Goal: Task Accomplishment & Management: Manage account settings

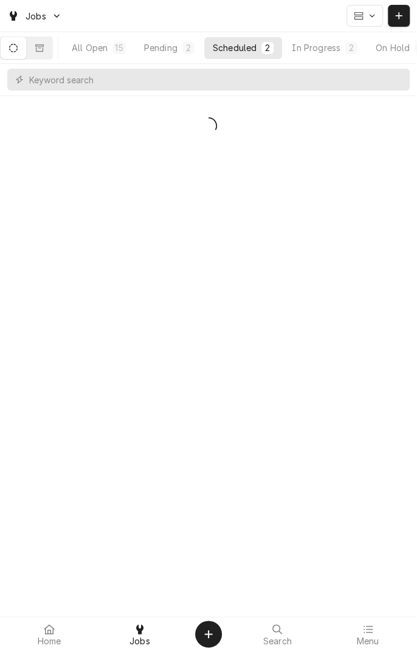
click at [336, 48] on div "In Progress" at bounding box center [316, 47] width 49 height 13
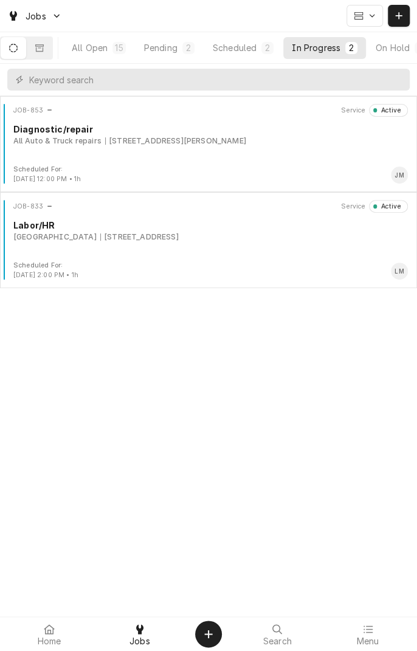
click at [276, 144] on div "All Auto & Truck repairs 8102 N Navarro St, Victoria, TX 77904" at bounding box center [210, 141] width 395 height 11
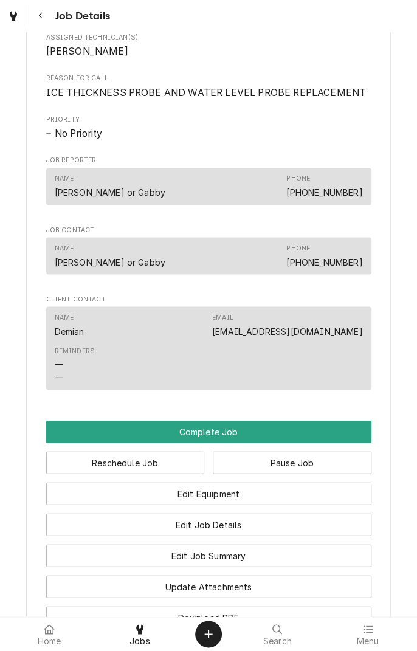
scroll to position [541, 0]
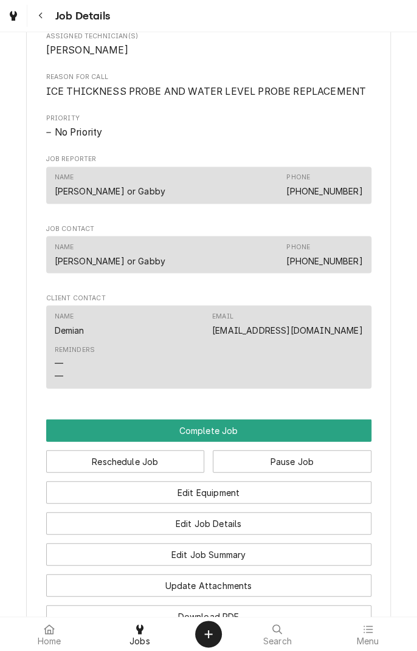
click at [230, 442] on button "Complete Job" at bounding box center [208, 430] width 325 height 23
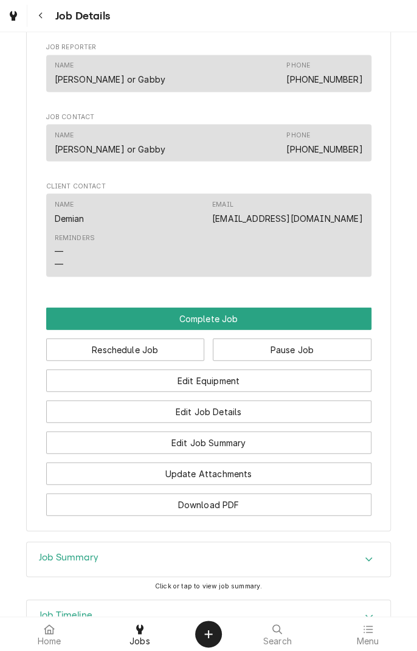
scroll to position [653, 0]
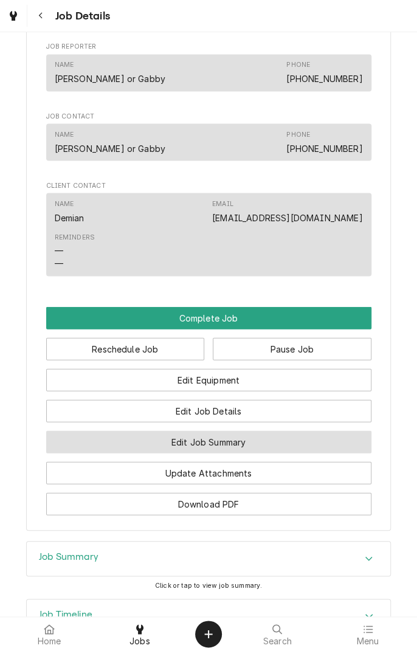
click at [250, 453] on button "Edit Job Summary" at bounding box center [208, 442] width 325 height 23
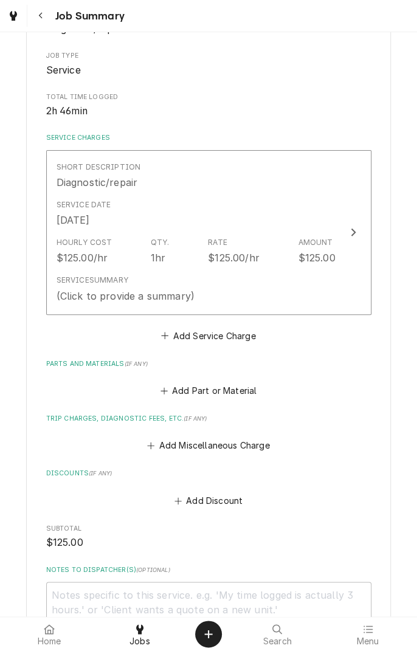
scroll to position [196, 0]
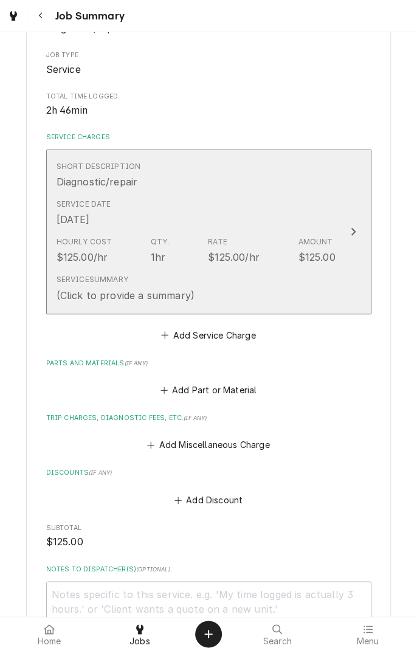
click at [255, 271] on div "Service Summary (Click to provide a summary)" at bounding box center [196, 288] width 279 height 38
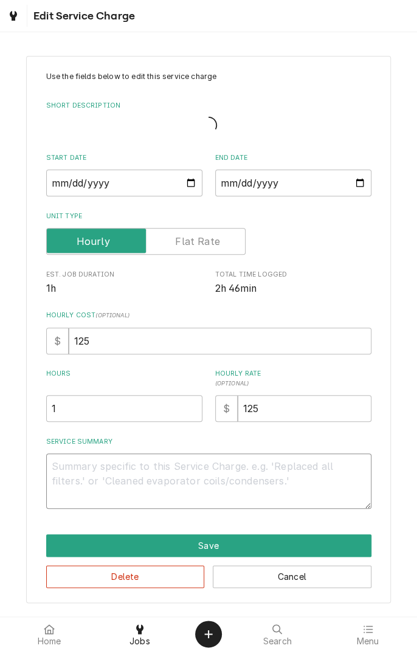
click at [157, 470] on textarea "Service Summary" at bounding box center [208, 481] width 325 height 55
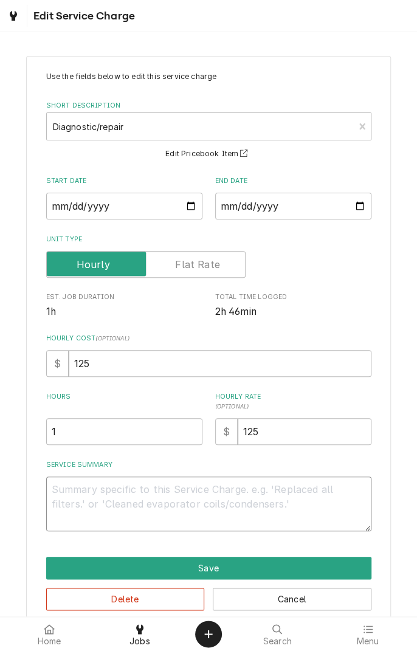
click at [163, 504] on textarea "Service Summary" at bounding box center [208, 504] width 325 height 55
type textarea "x"
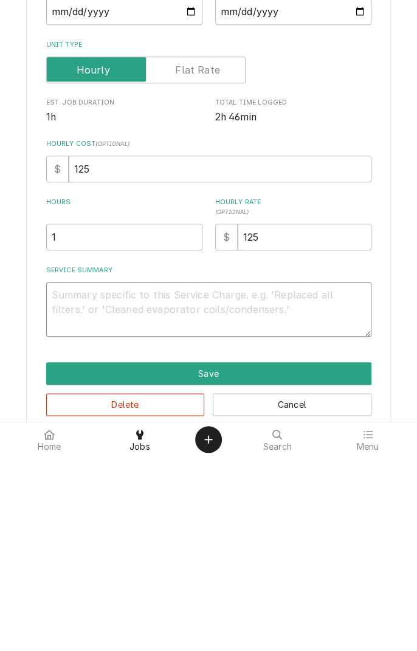
type textarea "C"
type textarea "x"
type textarea "Ch"
type textarea "x"
type textarea "Cha"
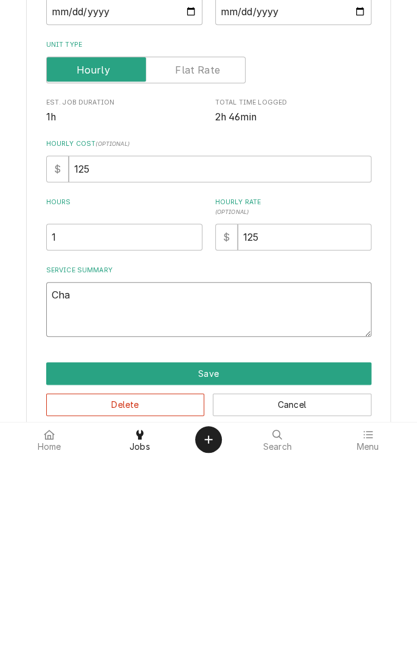
type textarea "x"
type textarea "Changed"
type textarea "x"
type textarea "Changed o"
type textarea "x"
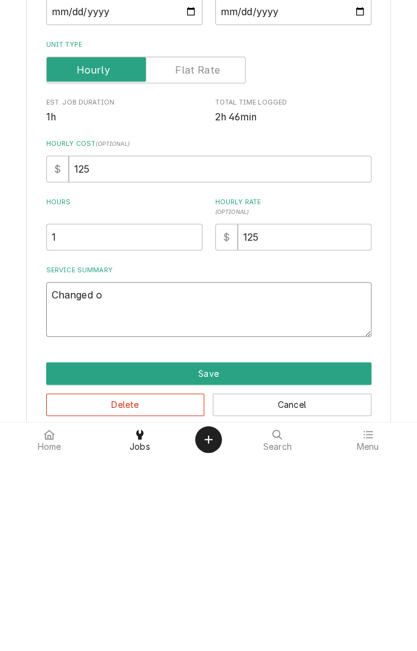
type textarea "Changed ou"
type textarea "x"
type textarea "Changed out"
type textarea "x"
type textarea "Changed out"
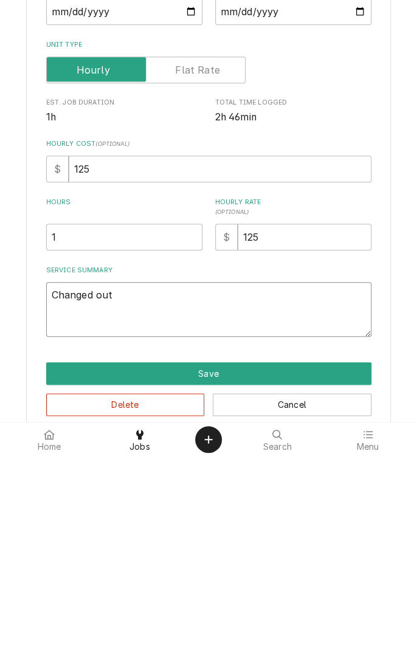
type textarea "x"
type textarea "Changed out p"
type textarea "x"
type textarea "Changed out pr"
type textarea "x"
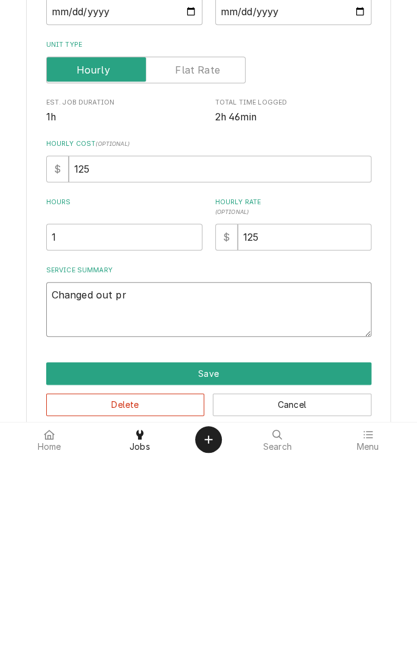
type textarea "Changed out pro"
type textarea "x"
type textarea "Changed out prob"
type textarea "x"
type textarea "Changed out probe"
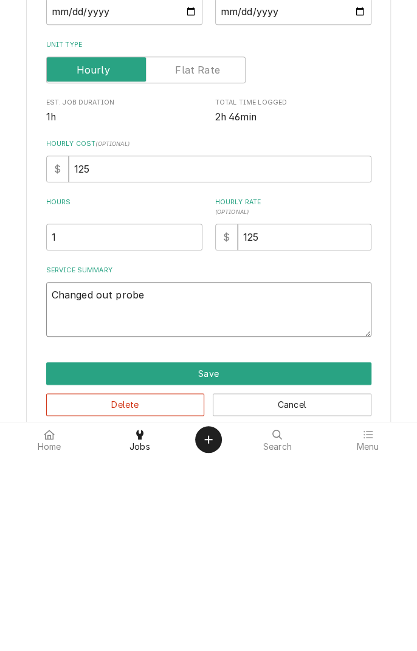
type textarea "x"
type textarea "Changed out probe"
type textarea "x"
type textarea "Changed out probe a"
type textarea "x"
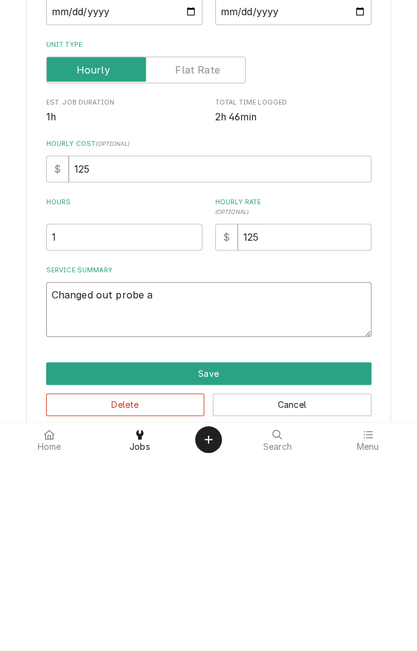
type textarea "Changed out probe an"
type textarea "x"
type textarea "Changed out probe and"
type textarea "x"
type textarea "Changed out probe and"
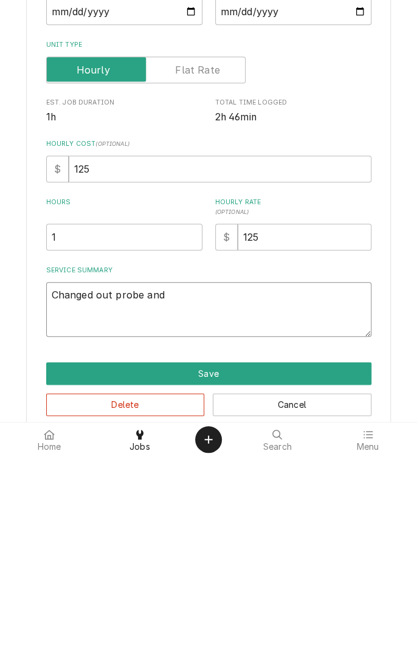
type textarea "x"
type textarea "Changed out probe and t"
type textarea "x"
type textarea "Changed out probe and th"
type textarea "x"
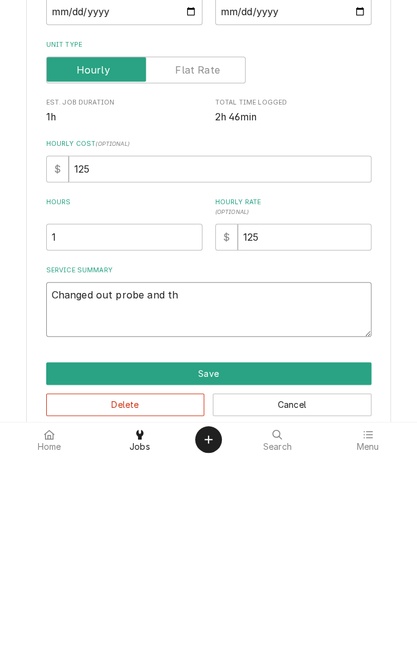
type textarea "Changed out probe and thi"
type textarea "x"
type textarea "Changed out probe and th"
type textarea "x"
type textarea "Changed out probe and t"
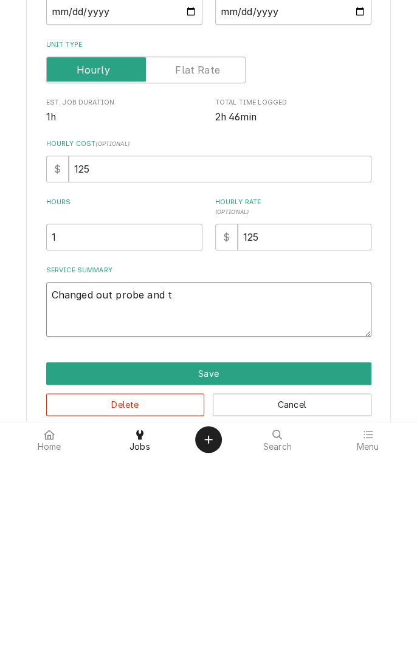
type textarea "x"
type textarea "Changed out probe and"
type textarea "x"
type textarea "Changed out probe and i"
type textarea "x"
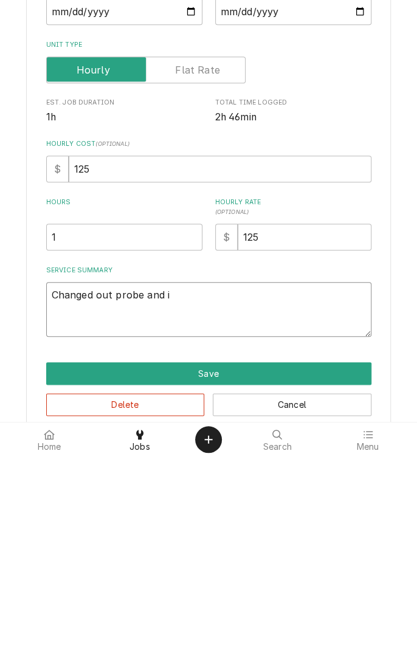
type textarea "Changed out probe and ic"
type textarea "x"
type textarea "Changed out probe and ice"
type textarea "x"
type textarea "Changed out probe and ice"
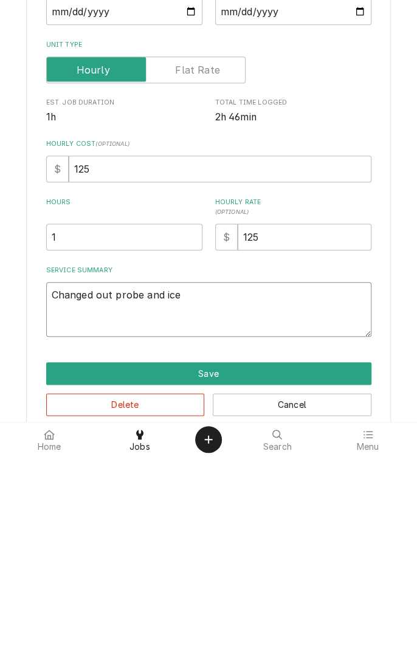
type textarea "x"
type textarea "Changed out probe and ice t"
type textarea "x"
type textarea "Changed out probe and ice th"
type textarea "x"
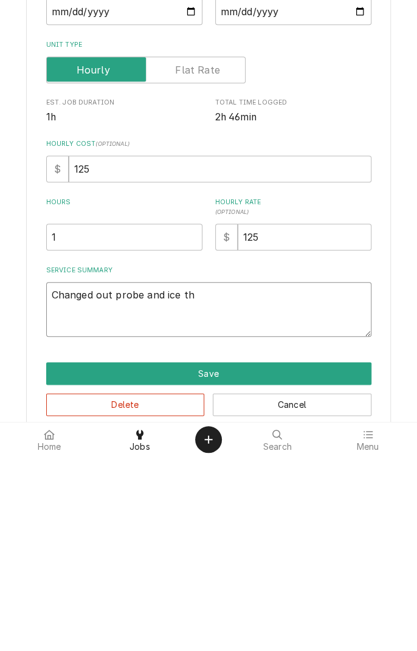
type textarea "Changed out probe and ice thi"
type textarea "x"
type textarea "Changed out probe and ice thic"
type textarea "x"
type textarea "Changed out probe and ice thickness"
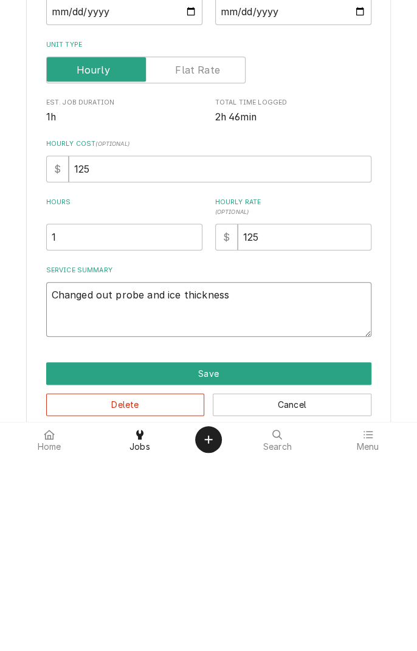
type textarea "x"
type textarea "Changed out probe and ice thickness"
type textarea "x"
type textarea "Changed out probe and ice thickness."
type textarea "x"
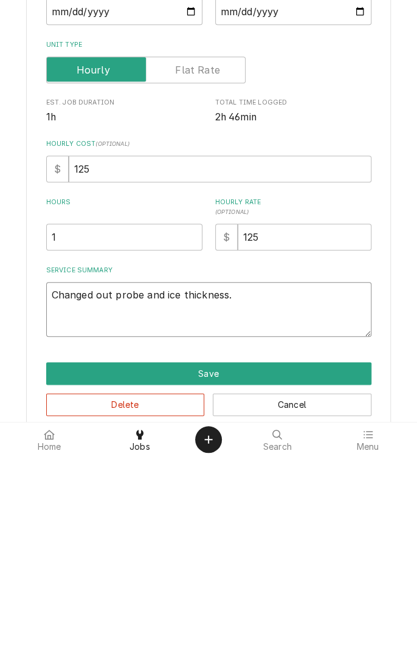
type textarea "Changed out probe and ice thickness."
type textarea "x"
type textarea "Changed out probe and ice thickness. F"
type textarea "x"
type textarea "Changed out probe and ice thickness. Fo"
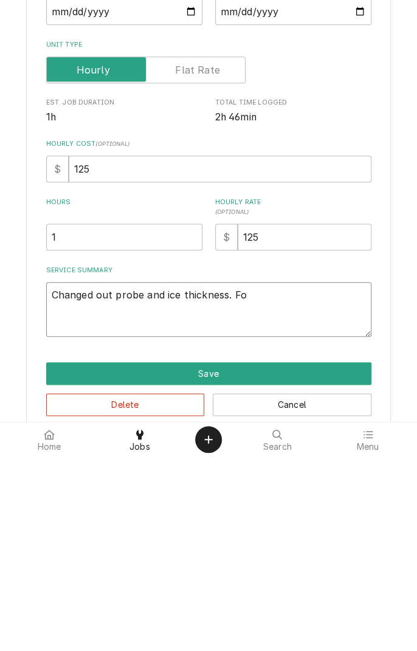
type textarea "x"
type textarea "Changed out probe and ice thickness. Fou"
type textarea "x"
type textarea "Changed out probe and ice thickness. Foun"
type textarea "x"
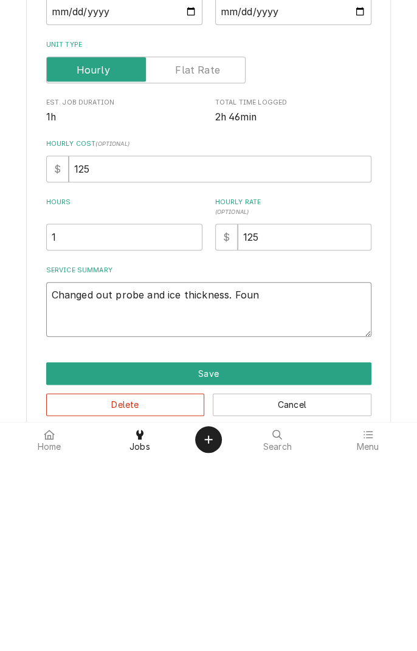
type textarea "Changed out probe and ice thickness. Found"
type textarea "x"
type textarea "Changed out probe and ice thickness. Found"
type textarea "x"
type textarea "Changed out probe and ice thickness. Found w"
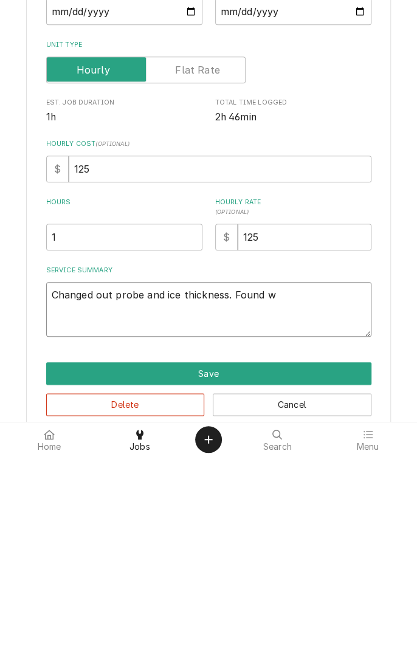
type textarea "x"
type textarea "Changed out probe and ice thickness. Found wa"
type textarea "x"
type textarea "Changed out probe and ice thickness. Found wat"
type textarea "x"
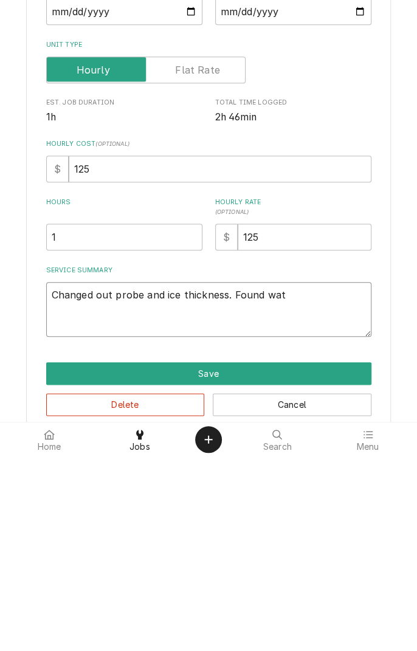
type textarea "Changed out probe and ice thickness. Found wate"
type textarea "x"
type textarea "Changed out probe and ice thickness. Found water"
type textarea "x"
type textarea "Changed out probe and ice thickness. Found water"
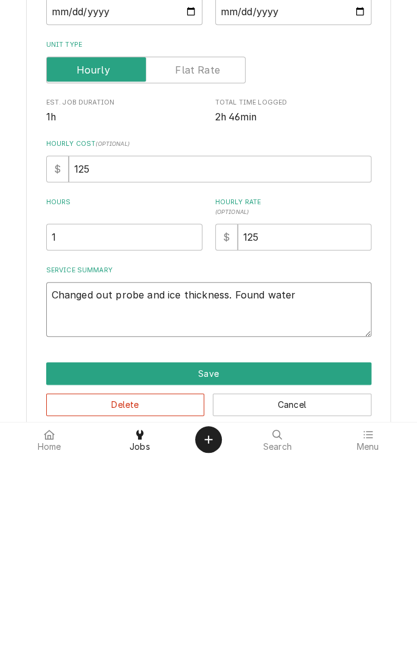
type textarea "x"
type textarea "Changed out probe and ice thickness. Found water v"
type textarea "x"
type textarea "Changed out probe and ice thickness. Found water va"
type textarea "x"
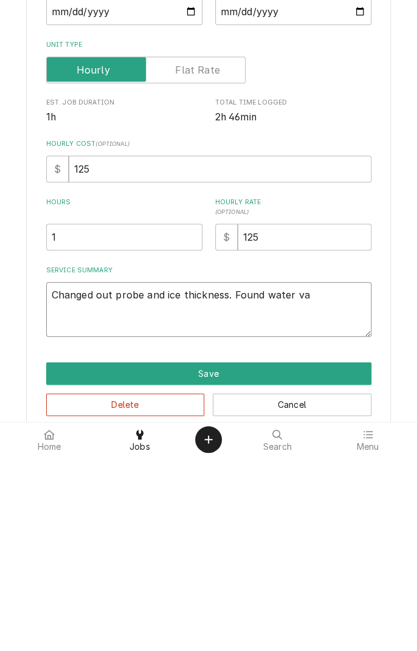
type textarea "Changed out probe and ice thickness. Found water valve"
type textarea "x"
type textarea "Changed out probe and ice thickness. Found water valve n"
type textarea "x"
type textarea "Changed out probe and ice thickness. Found water valve no"
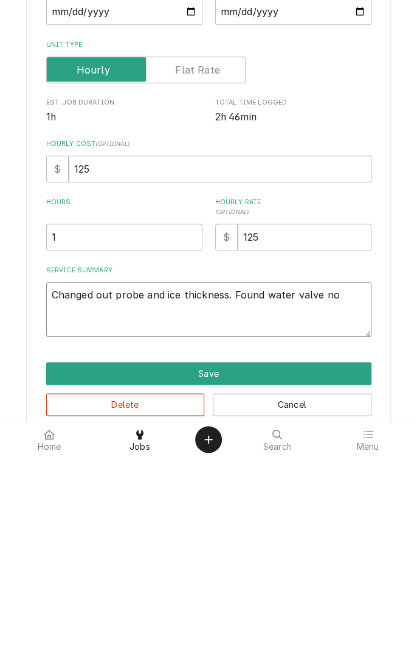
type textarea "x"
type textarea "Changed out probe and ice thickness. Found water valve not"
type textarea "x"
type textarea "Changed out probe and ice thickness. Found water valve not"
type textarea "x"
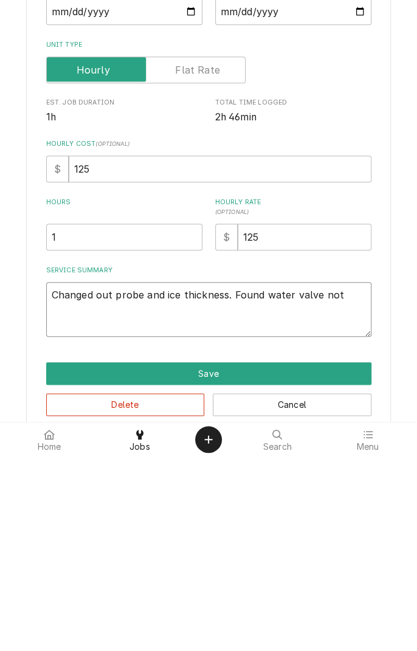
type textarea "Changed out probe and ice thickness. Found water valve not a"
type textarea "x"
type textarea "Changed out probe and ice thickness. Found water valve not al"
type textarea "x"
type textarea "Changed out probe and ice thickness. Found water valve not alw"
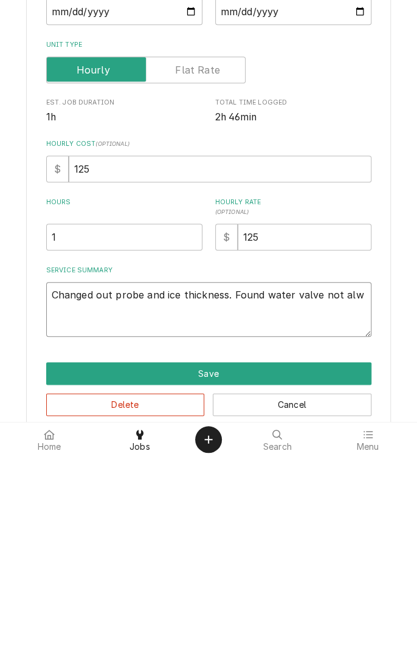
type textarea "x"
type textarea "Changed out probe and ice thickness. Found water valve not alwa"
type textarea "x"
type textarea "Changed out probe and ice thickness. Found water valve not always"
type textarea "x"
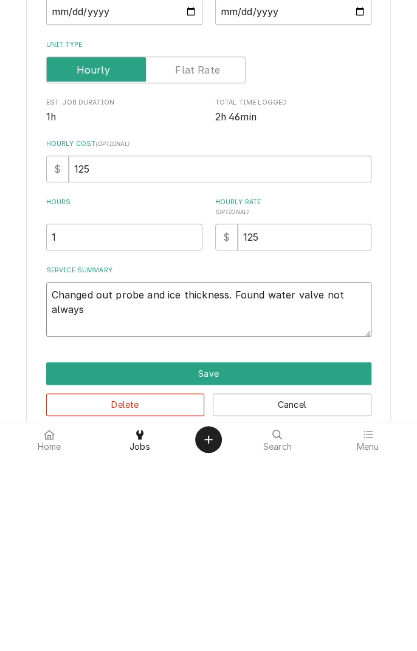
type textarea "Changed out probe and ice thickness. Found water valve not always o"
type textarea "x"
type textarea "Changed out probe and ice thickness. Found water valve not always op"
type textarea "x"
type textarea "Changed out probe and ice thickness. Found water valve not always opened"
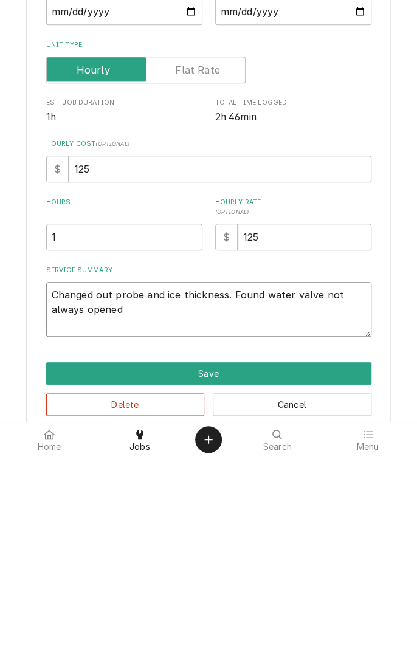
type textarea "x"
type textarea "Changed out probe and ice thickness. Found water valve not always opened w"
type textarea "x"
type textarea "Changed out probe and ice thickness. Found water valve not always opened wh"
type textarea "x"
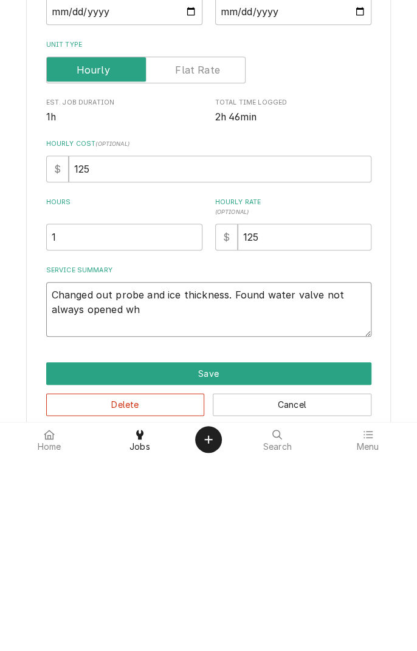
type textarea "Changed out probe and ice thickness. Found water valve not always opened whe"
type textarea "x"
type textarea "Changed out probe and ice thickness. Found water valve not always opened when"
type textarea "x"
type textarea "Changed out probe and ice thickness. Found water valve not always opened when c"
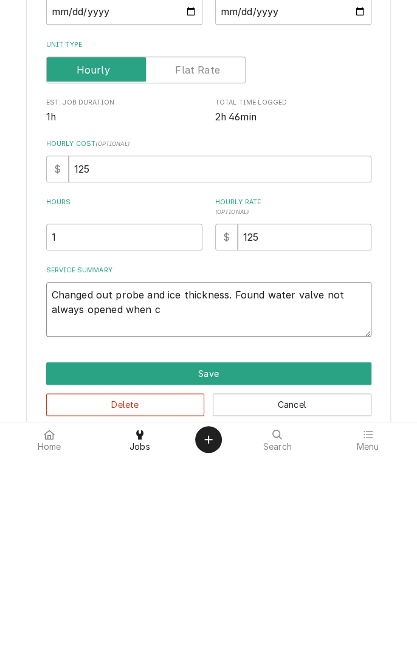
type textarea "x"
type textarea "Changed out probe and ice thickness. Found water valve not always opened when ca"
type textarea "x"
type textarea "Changed out probe and ice thickness. Found water valve not always opened when c…"
type textarea "x"
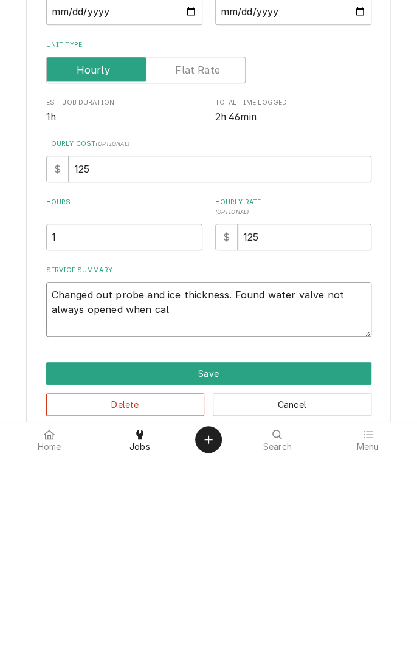
type textarea "Changed out probe and ice thickness. Found water valve not always opened when c…"
type textarea "x"
type textarea "Changed out probe and ice thickness. Found water valve not always opened when c…"
type textarea "x"
type textarea "Changed out probe and ice thickness. Found water valve not always opened when c…"
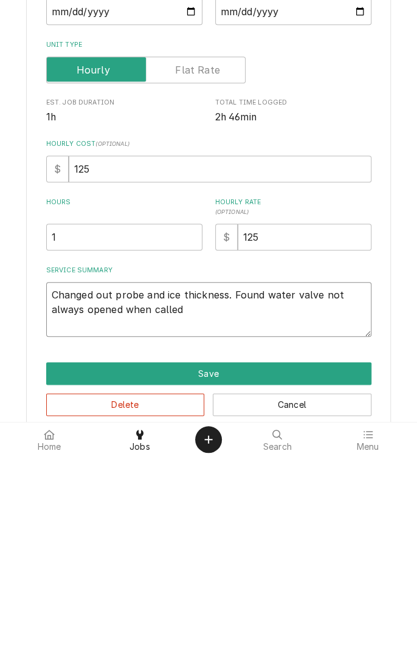
type textarea "x"
type textarea "Changed out probe and ice thickness. Found water valve not always opened when c…"
type textarea "x"
type textarea "Changed out probe and ice thickness. Found water valve not always opened when c…"
type textarea "x"
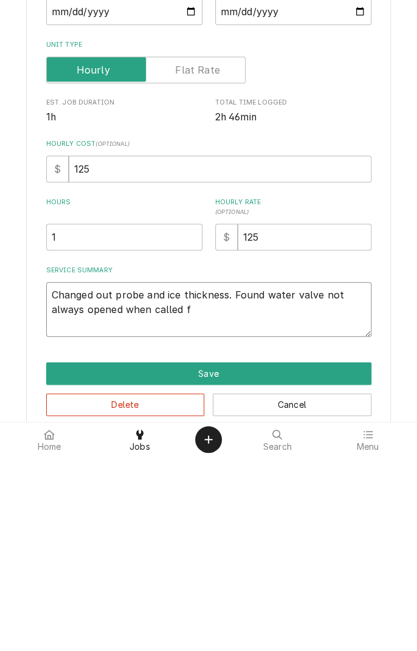
type textarea "Changed out probe and ice thickness. Found water valve not always opened when c…"
type textarea "x"
type textarea "Changed out probe and ice thickness. Found water valve not always opened when c…"
type textarea "x"
type textarea "Changed out probe and ice thickness. Found water valve not always opened when c…"
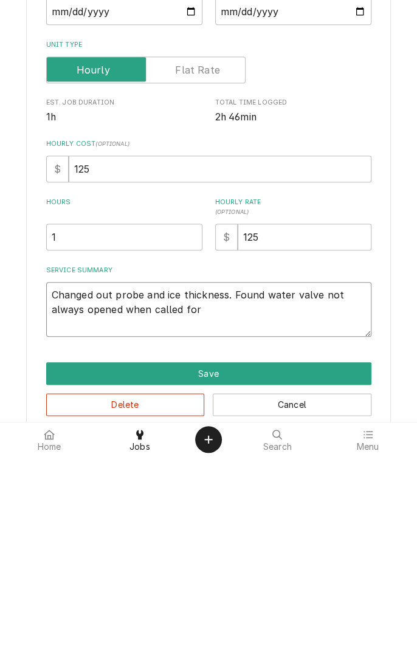
type textarea "x"
type textarea "Changed out probe and ice thickness. Found water valve not always opened when c…"
type textarea "x"
type textarea "Changed out probe and ice thickness. Found water valve not always opened when c…"
type textarea "x"
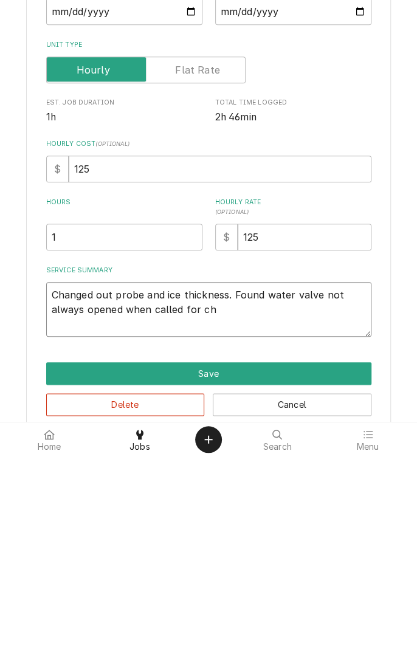
type textarea "Changed out probe and ice thickness. Found water valve not always opened when c…"
type textarea "x"
type textarea "Changed out probe and ice thickness. Found water valve not always opened when c…"
type textarea "x"
type textarea "Changed out probe and ice thickness. Found water valve not always opened when c…"
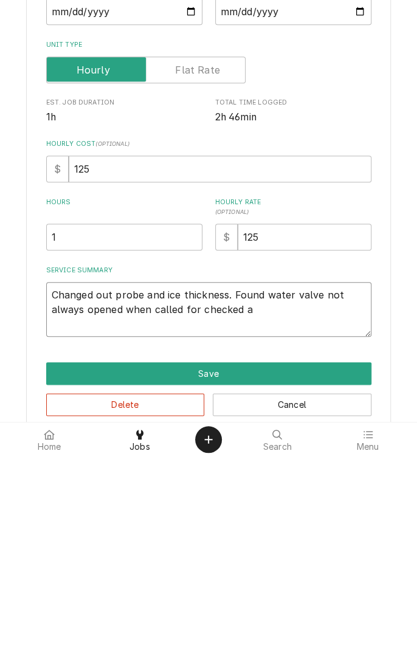
type textarea "x"
type textarea "Changed out probe and ice thickness. Found water valve not always opened when c…"
type textarea "x"
type textarea "Changed out probe and ice thickness. Found water valve not always opened when c…"
type textarea "x"
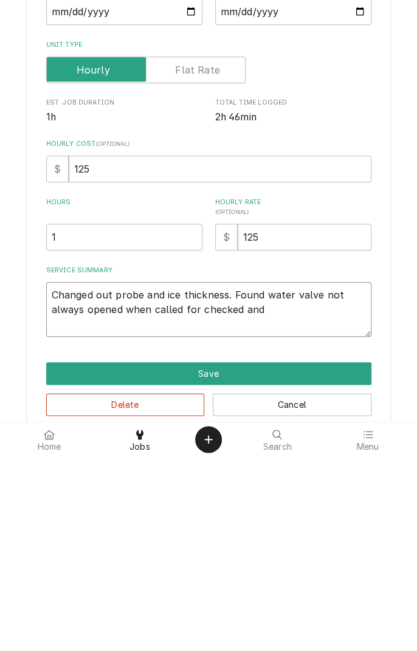
type textarea "Changed out probe and ice thickness. Found water valve not always opened when c…"
type textarea "x"
type textarea "Changed out probe and ice thickness. Found water valve not always opened when c…"
type textarea "x"
type textarea "Changed out probe and ice thickness. Found water valve not always opened when c…"
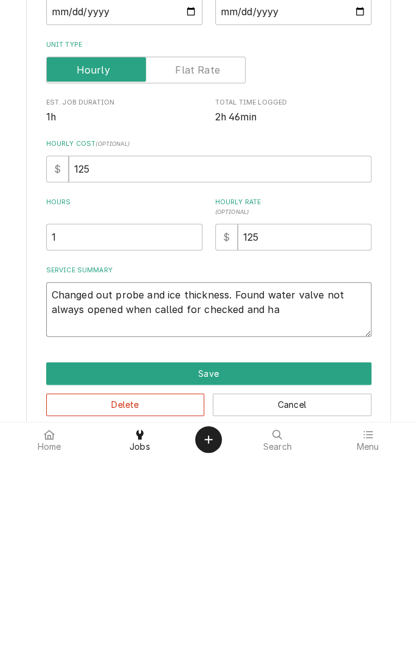
type textarea "x"
type textarea "Changed out probe and ice thickness. Found water valve not always opened when c…"
type textarea "x"
type textarea "Changed out probe and ice thickness. Found water valve not always opened when c…"
type textarea "x"
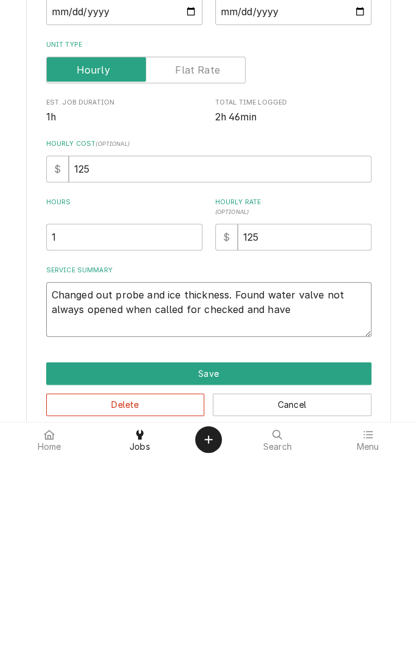
type textarea "Changed out probe and ice thickness. Found water valve not always opened when c…"
type textarea "x"
type textarea "Changed out probe and ice thickness. Found water valve not always opened when c…"
type textarea "x"
type textarea "Changed out probe and ice thickness. Found water valve not always opened when c…"
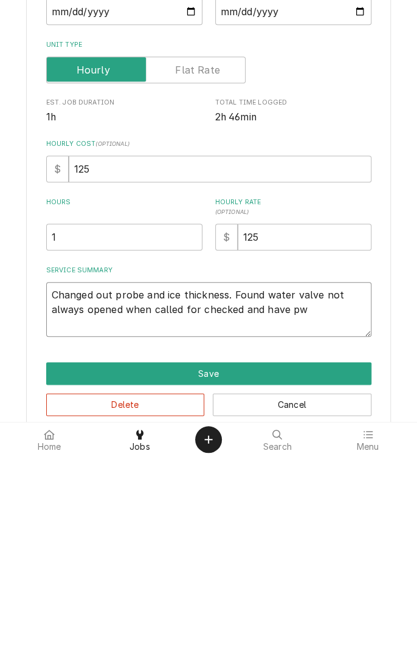
type textarea "x"
type textarea "Changed out probe and ice thickness. Found water valve not always opened when c…"
type textarea "x"
type textarea "Changed out probe and ice thickness. Found water valve not always opened when c…"
type textarea "x"
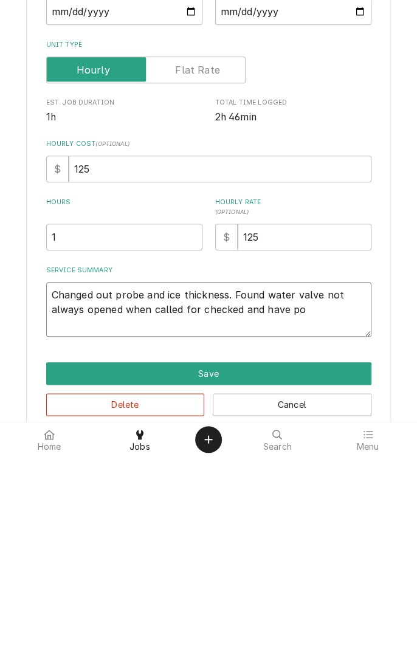
type textarea "Changed out probe and ice thickness. Found water valve not always opened when c…"
type textarea "x"
type textarea "Changed out probe and ice thickness. Found water valve not always opened when c…"
type textarea "x"
type textarea "Changed out probe and ice thickness. Found water valve not always opened when c…"
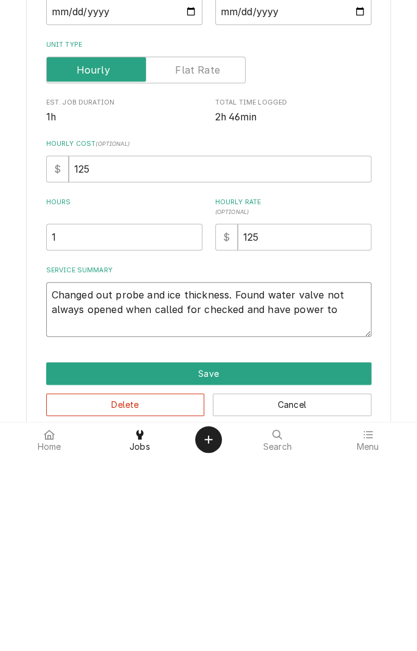
type textarea "x"
type textarea "Changed out probe and ice thickness. Found water valve not always opened when c…"
type textarea "x"
type textarea "Changed out probe and ice thickness. Found water valve not always opened when c…"
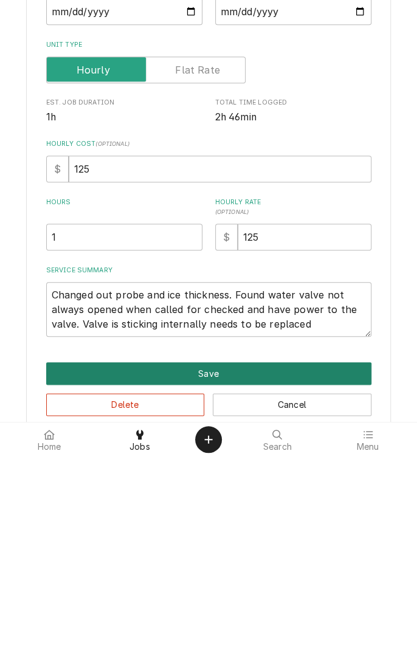
click at [326, 564] on button "Save" at bounding box center [208, 568] width 325 height 23
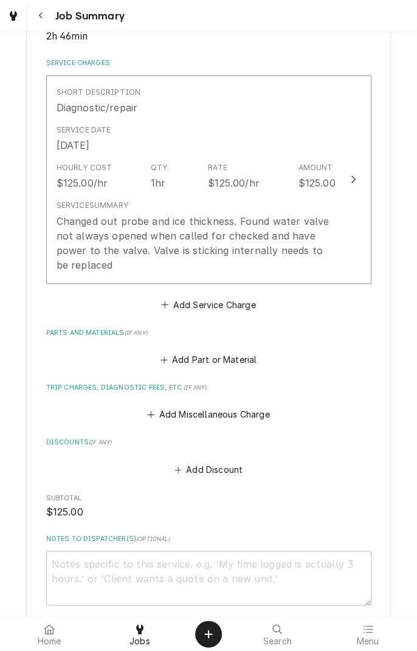
scroll to position [272, 0]
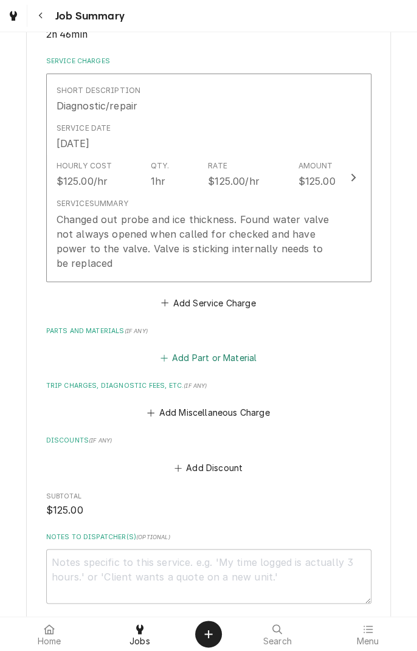
click at [254, 358] on button "Add Part or Material" at bounding box center [208, 358] width 100 height 17
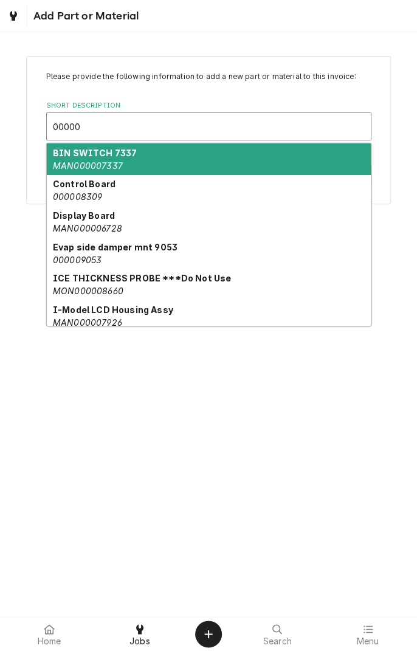
click at [350, 402] on div "Please provide the following information to add a new part or material to this …" at bounding box center [208, 324] width 417 height 585
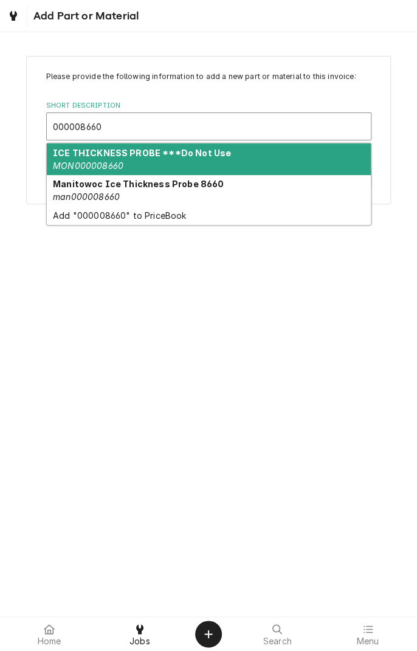
click at [208, 193] on div "Manitowoc Ice Thickness Probe 8660 man000008660" at bounding box center [209, 191] width 324 height 32
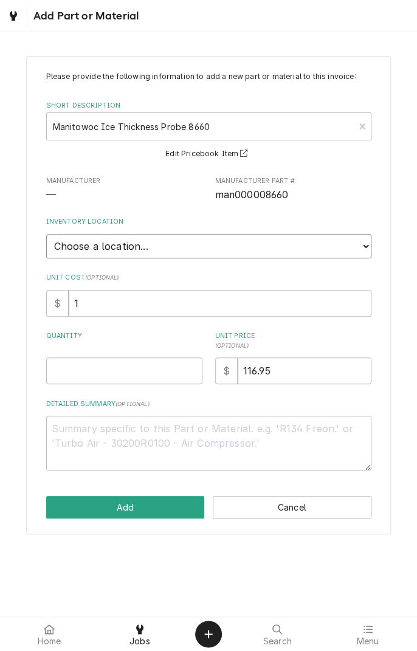
click at [196, 244] on select "Choose a location... Gino's Truck Jason's Truck Skips Service Warehouse" at bounding box center [208, 246] width 325 height 24
click at [46, 234] on select "Choose a location... Gino's Truck Jason's Truck Skips Service Warehouse" at bounding box center [208, 246] width 325 height 24
click at [166, 368] on input "Quantity" at bounding box center [124, 371] width 156 height 27
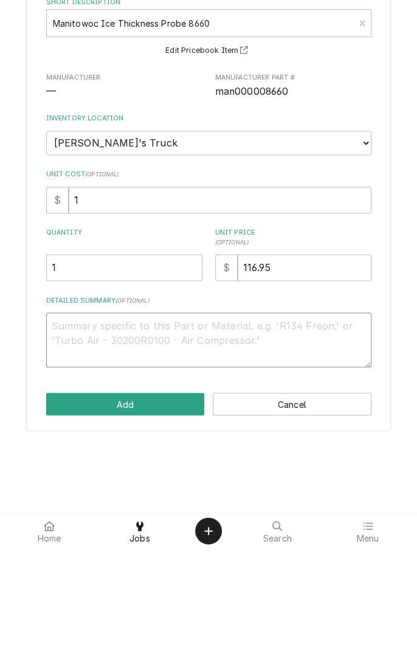
click at [136, 432] on textarea "Detailed Summary ( optional )" at bounding box center [208, 443] width 325 height 55
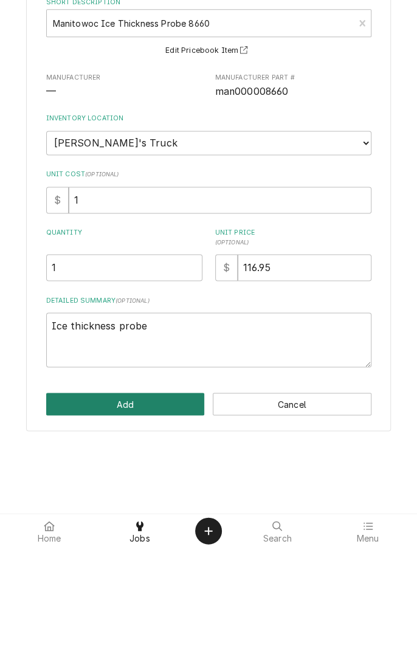
click at [156, 498] on button "Add" at bounding box center [125, 507] width 159 height 23
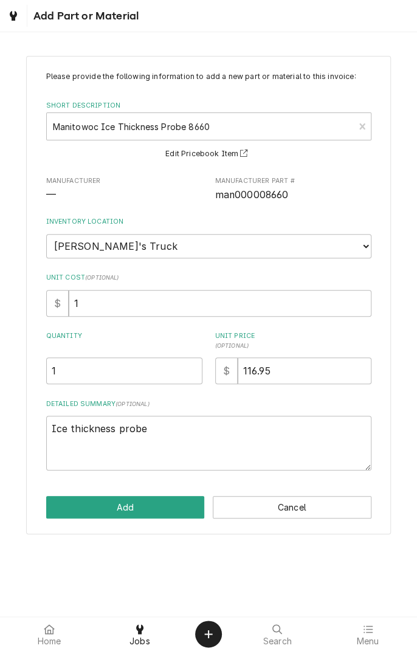
scroll to position [272, 0]
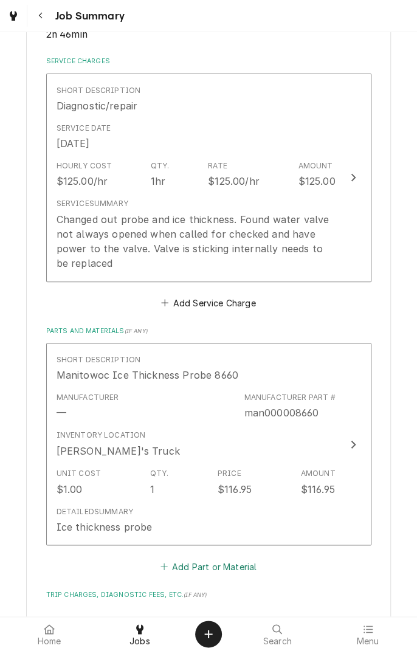
click at [255, 565] on button "Add Part or Material" at bounding box center [208, 566] width 100 height 17
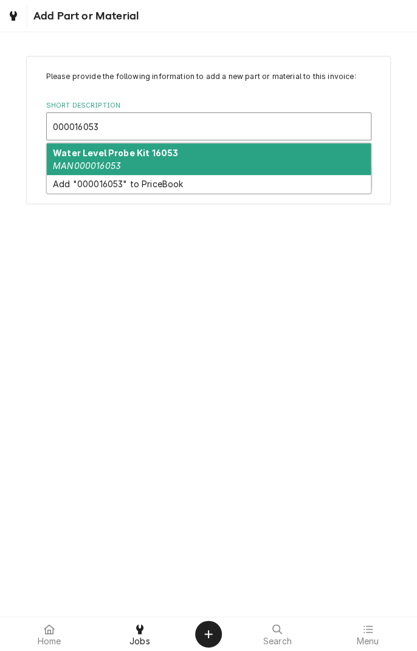
click at [261, 154] on div "Water Level Probe Kit 16053 MAN000016053" at bounding box center [209, 160] width 324 height 32
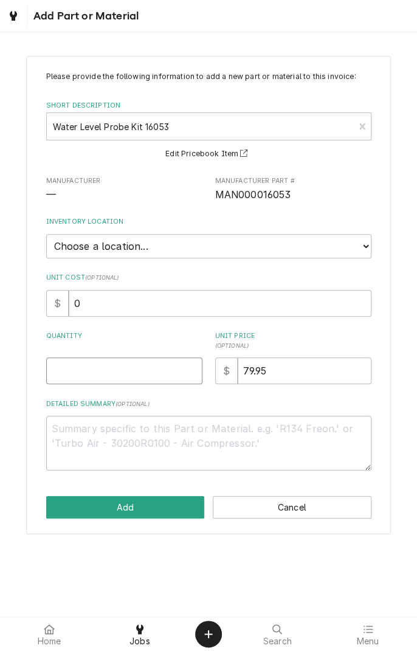
click at [132, 366] on input "Quantity" at bounding box center [124, 371] width 156 height 27
click at [159, 431] on textarea "Detailed Summary ( optional )" at bounding box center [208, 443] width 325 height 55
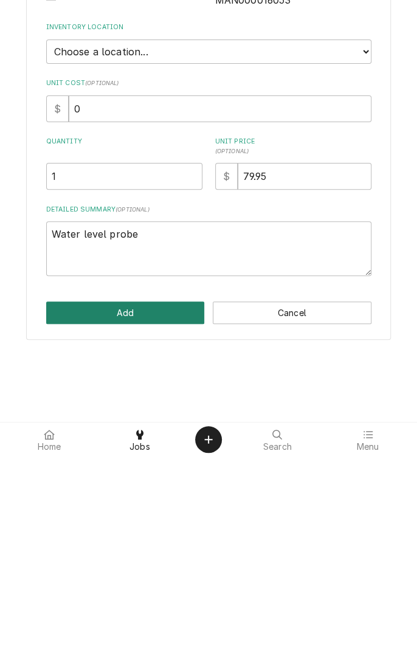
click at [176, 505] on button "Add" at bounding box center [125, 507] width 159 height 23
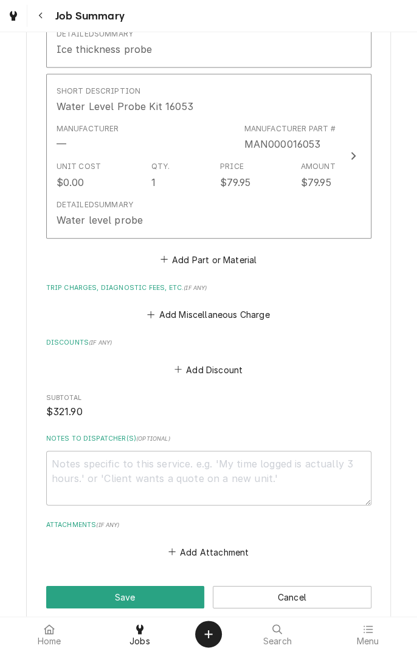
scroll to position [825, 0]
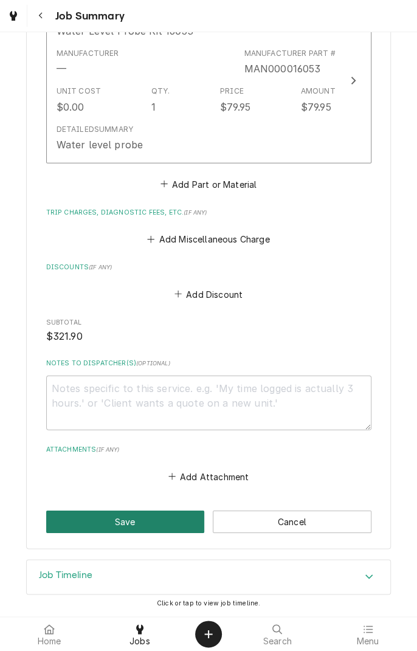
click at [180, 522] on button "Save" at bounding box center [125, 522] width 159 height 23
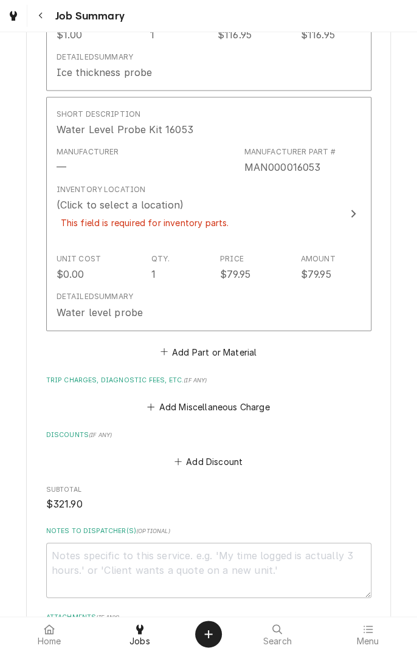
scroll to position [765, 0]
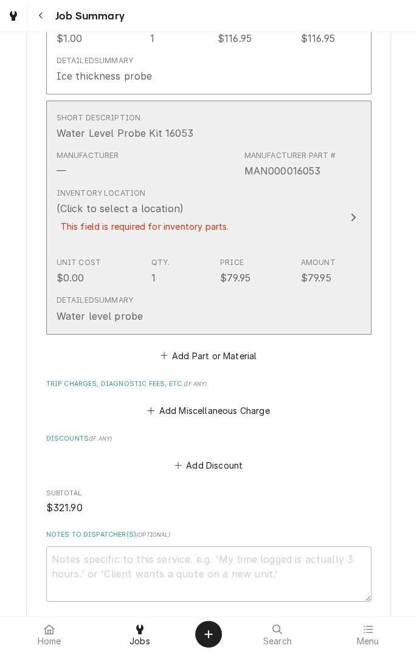
click at [302, 214] on div "Inventory Location (Click to select a location) This field is required for inve…" at bounding box center [196, 217] width 279 height 69
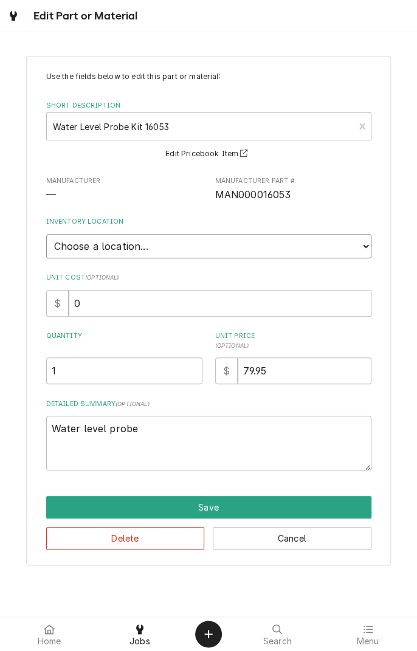
click at [150, 239] on select "Choose a location... Gino's Truck Jason's Truck Skips Service Warehouse" at bounding box center [208, 246] width 325 height 24
click at [46, 234] on select "Choose a location... Gino's Truck Jason's Truck Skips Service Warehouse" at bounding box center [208, 246] width 325 height 24
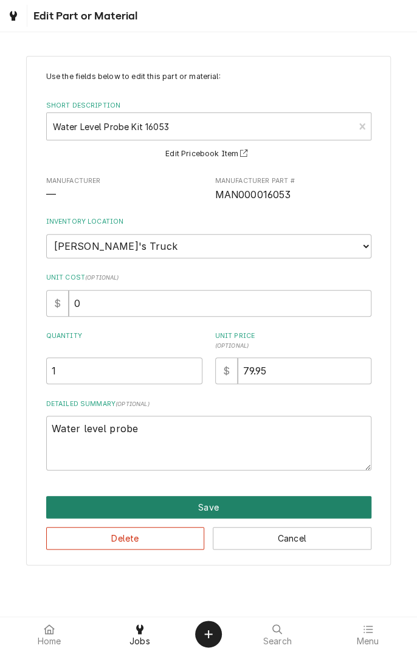
click at [215, 502] on button "Save" at bounding box center [208, 507] width 325 height 23
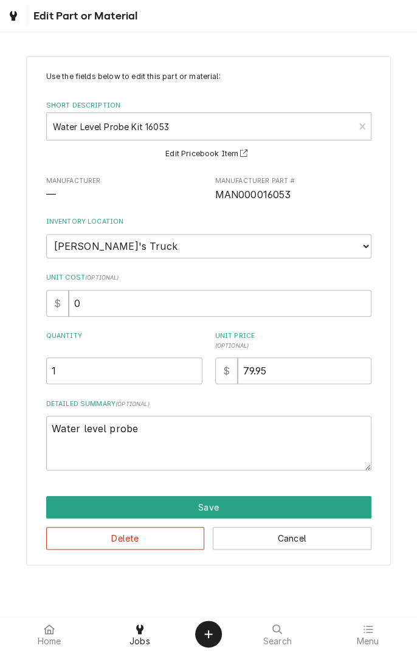
scroll to position [780, 0]
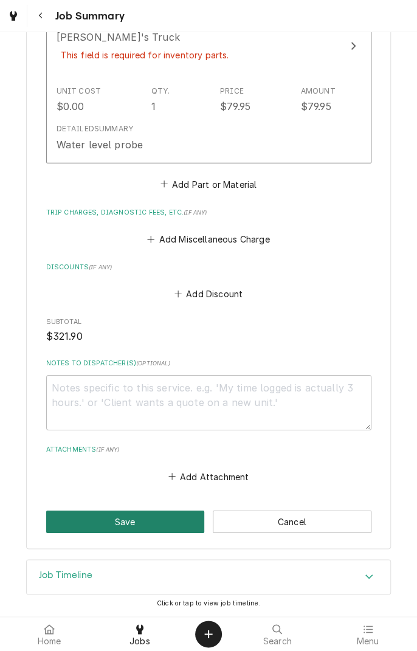
click at [173, 513] on button "Save" at bounding box center [125, 522] width 159 height 23
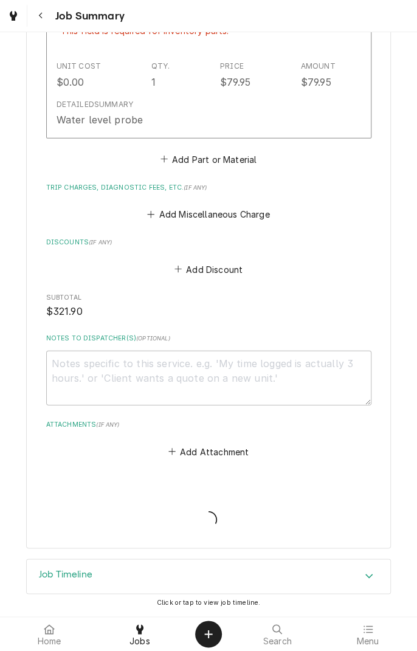
scroll to position [894, 0]
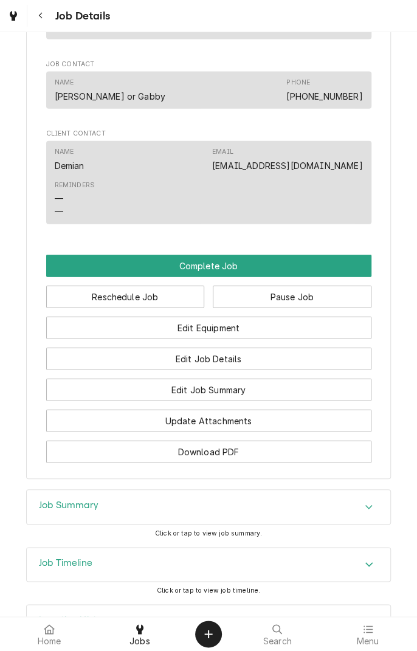
scroll to position [827, 0]
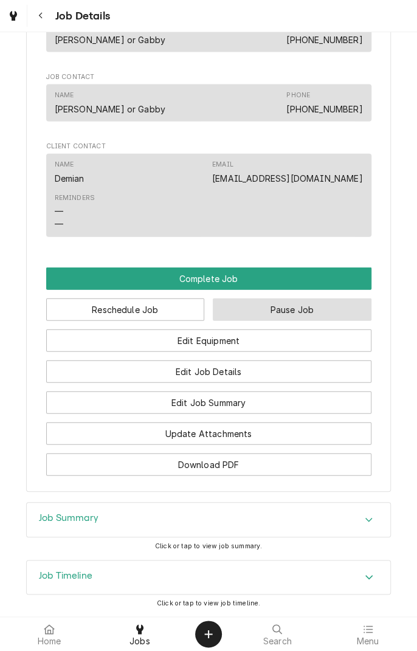
click at [327, 321] on button "Pause Job" at bounding box center [292, 310] width 159 height 23
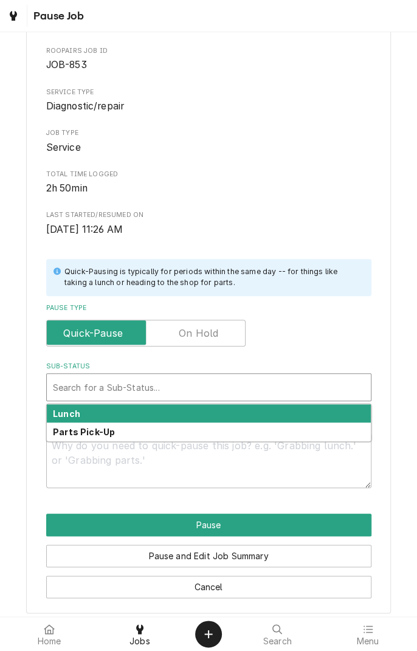
scroll to position [62, 0]
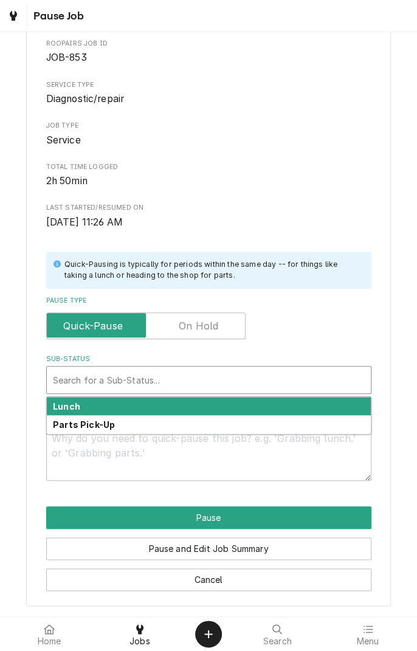
click at [354, 181] on span "2h 50min" at bounding box center [208, 181] width 325 height 15
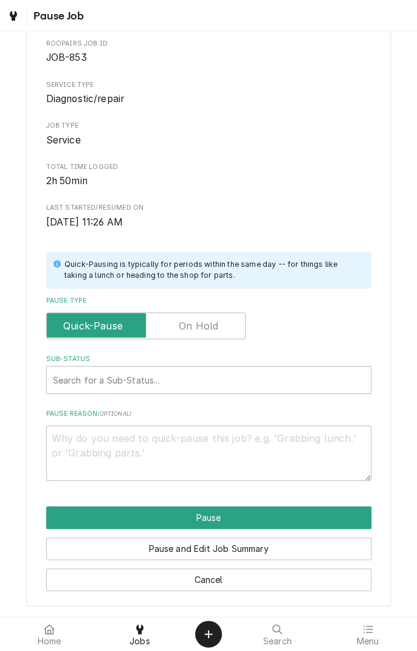
type textarea "x"
click at [220, 325] on input "Pause Type" at bounding box center [146, 326] width 189 height 27
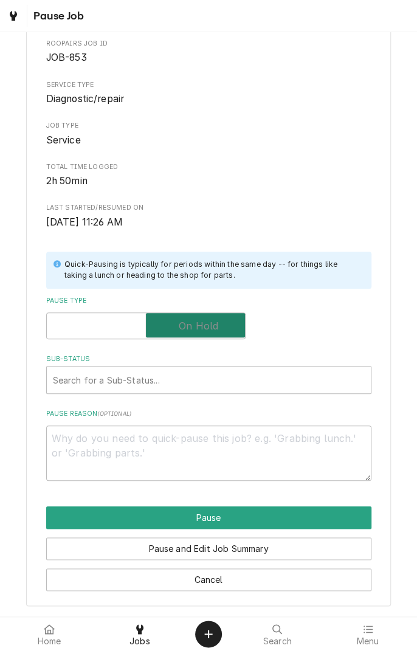
checkbox input "true"
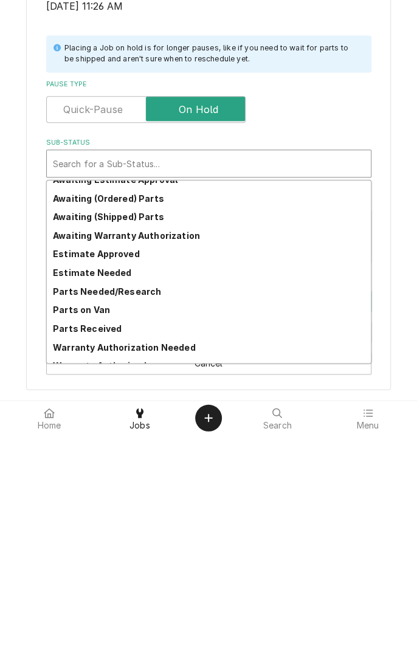
scroll to position [48, 0]
click at [72, 508] on strong "Parts Needed/Research" at bounding box center [107, 507] width 108 height 10
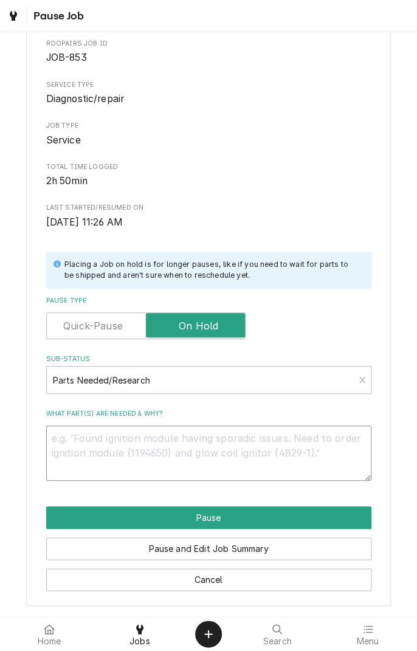
click at [288, 442] on textarea "What part(s) are needed & why?" at bounding box center [208, 453] width 325 height 55
type textarea "x"
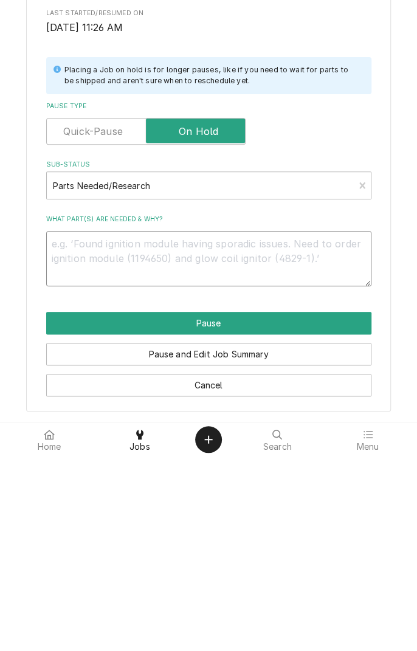
type textarea "N"
type textarea "x"
type textarea "Ne"
type textarea "x"
type textarea "Nee"
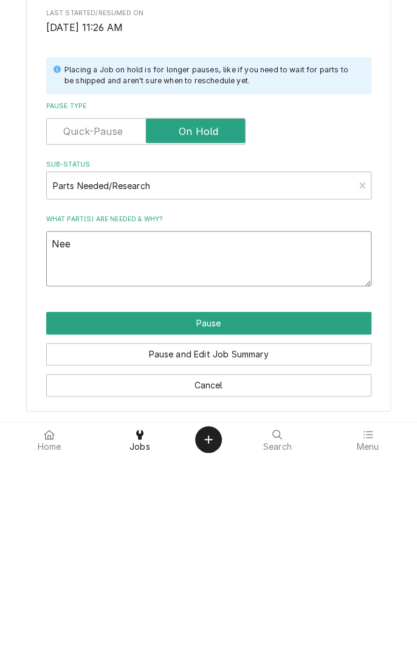
type textarea "x"
type textarea "Need"
type textarea "x"
type textarea "Need"
type textarea "x"
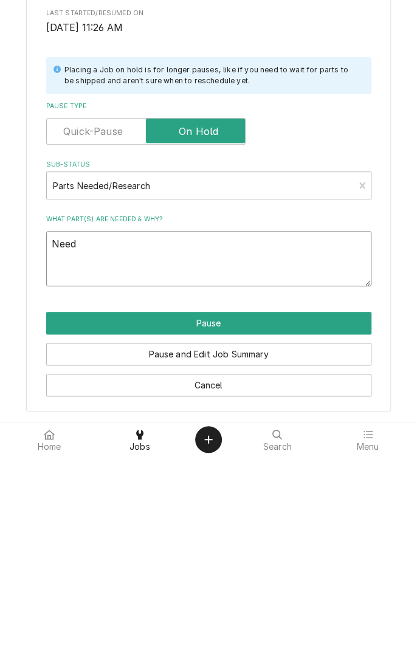
type textarea "Need w"
type textarea "x"
type textarea "Need wa"
type textarea "x"
type textarea "Need wat"
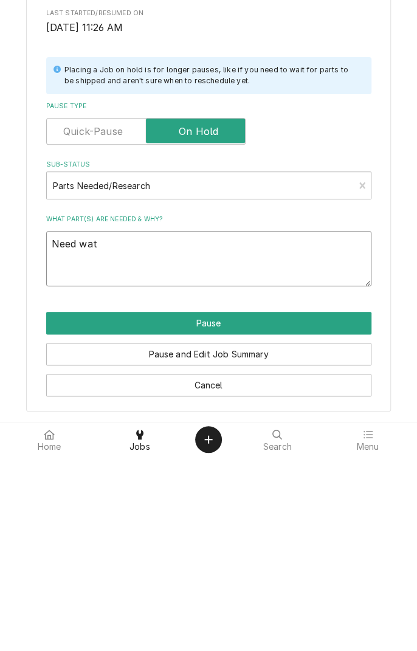
type textarea "x"
type textarea "Need wate"
type textarea "x"
type textarea "Need water"
type textarea "x"
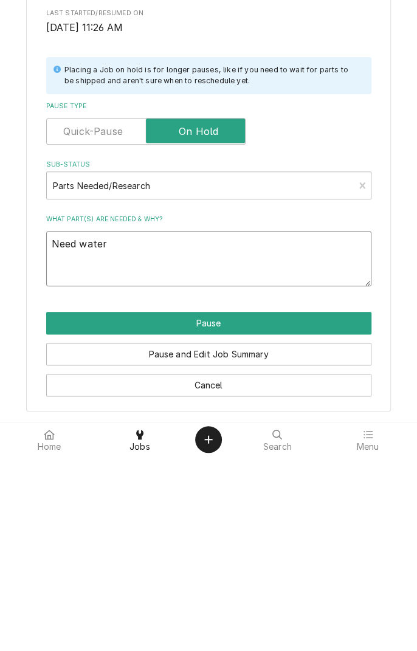
type textarea "Need water"
type textarea "x"
type textarea "Need water v"
type textarea "x"
type textarea "Need water va"
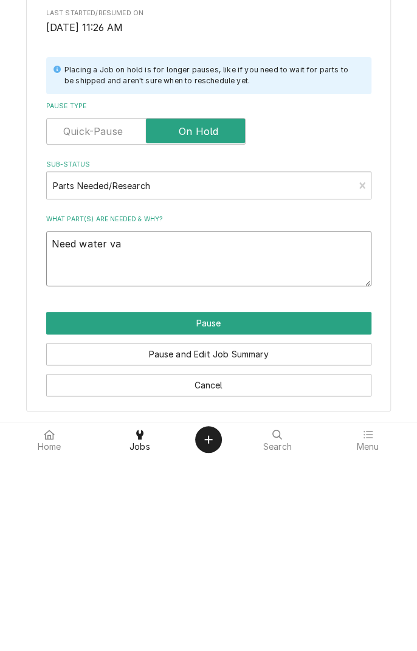
type textarea "x"
type textarea "Need water val"
type textarea "x"
type textarea "Need water valve"
type textarea "x"
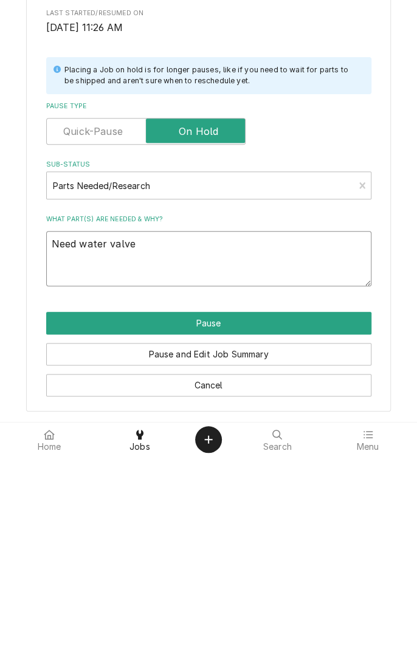
type textarea "Need water valve"
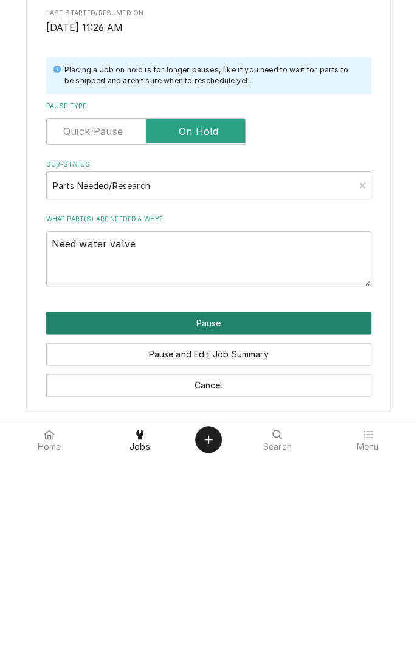
click at [302, 512] on button "Pause" at bounding box center [208, 518] width 325 height 23
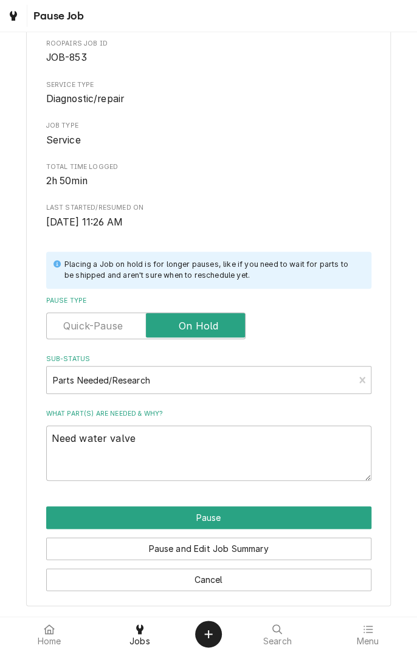
type textarea "x"
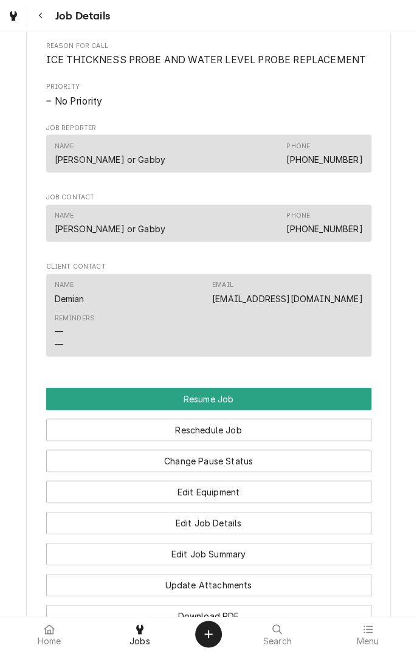
scroll to position [801, 0]
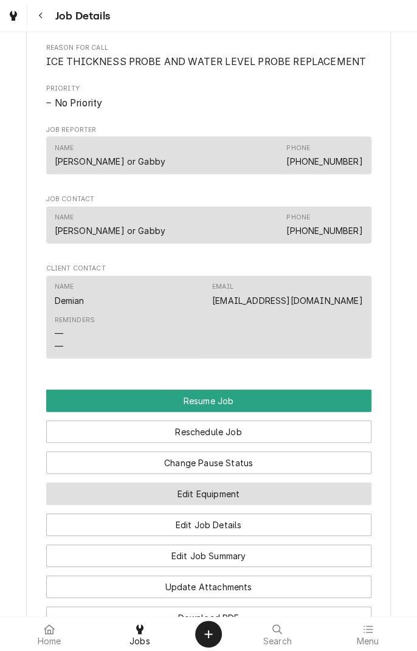
click at [248, 505] on button "Edit Equipment" at bounding box center [208, 494] width 325 height 23
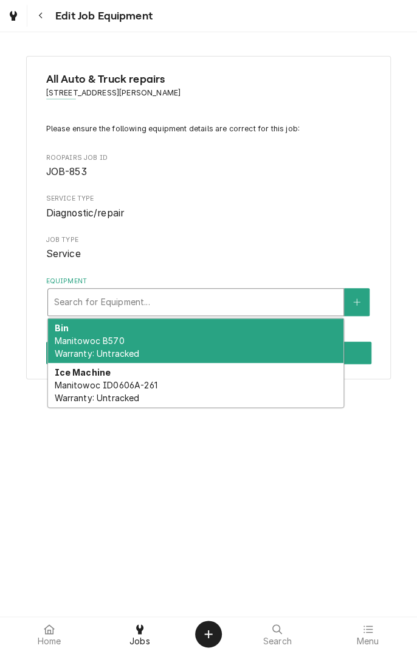
click at [227, 392] on div "Ice Machine Manitowoc ID0606A-261 Warranty: Untracked" at bounding box center [196, 385] width 296 height 44
